Goal: Information Seeking & Learning: Learn about a topic

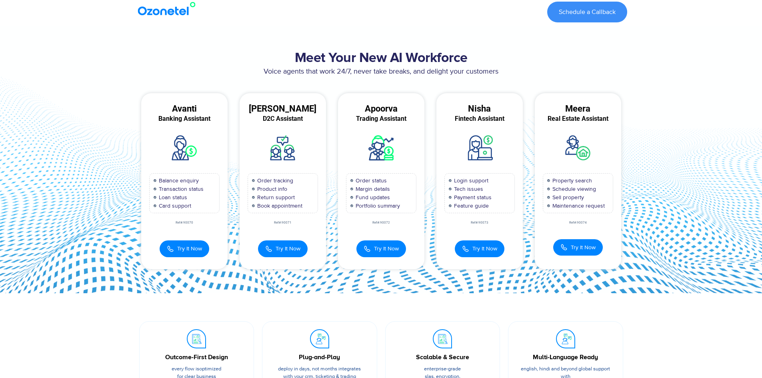
click at [173, 16] on div at bounding box center [168, 12] width 75 height 29
click at [174, 12] on img at bounding box center [168, 9] width 65 height 14
drag, startPoint x: 416, startPoint y: 62, endPoint x: 558, endPoint y: 50, distance: 142.9
click at [561, 50] on div "Meet Your New AI Workforce Voice agents that work 24/7, never take breaks, and …" at bounding box center [381, 159] width 500 height 226
click at [464, 57] on h2 "Meet Your New AI Workforce" at bounding box center [381, 58] width 492 height 16
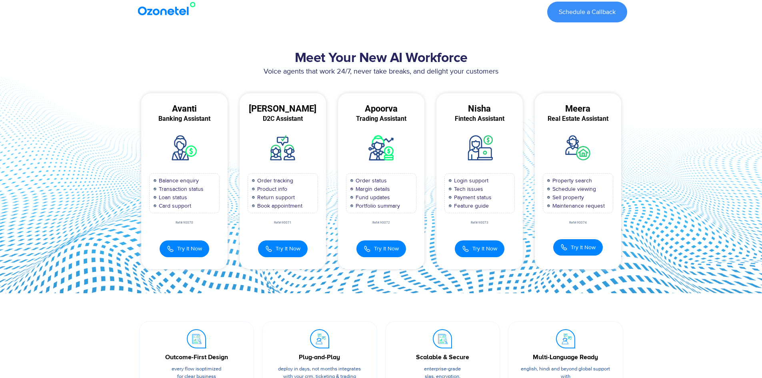
click at [167, 12] on img at bounding box center [168, 9] width 65 height 14
click at [434, 72] on p "Voice agents that work 24/7, never take breaks, and delight your customers" at bounding box center [381, 71] width 492 height 11
click at [434, 71] on p "Voice agents that work 24/7, never take breaks, and delight your customers" at bounding box center [381, 71] width 492 height 11
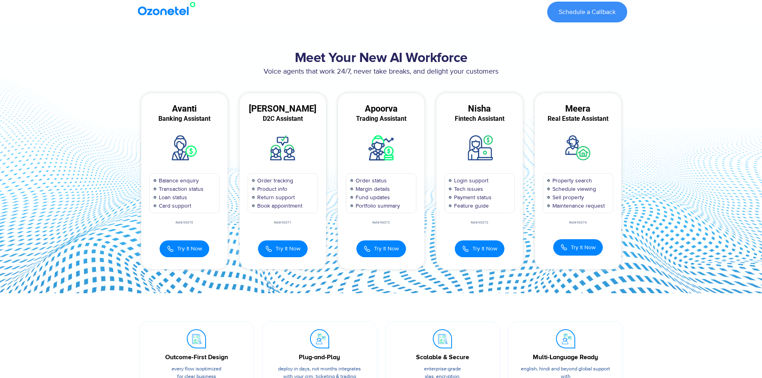
click at [333, 146] on div "Apoorva Trading Assistant Order status Margin details Fund updates Portfolio su…" at bounding box center [381, 181] width 98 height 176
